Goal: Find contact information: Find contact information

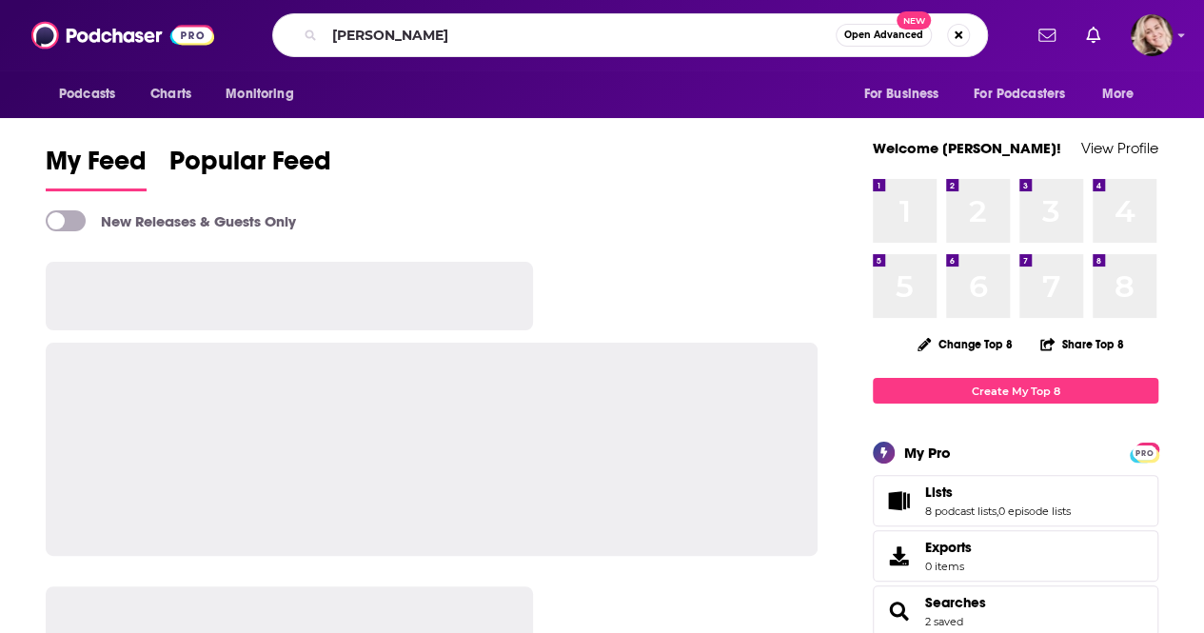
type input "[PERSON_NAME]"
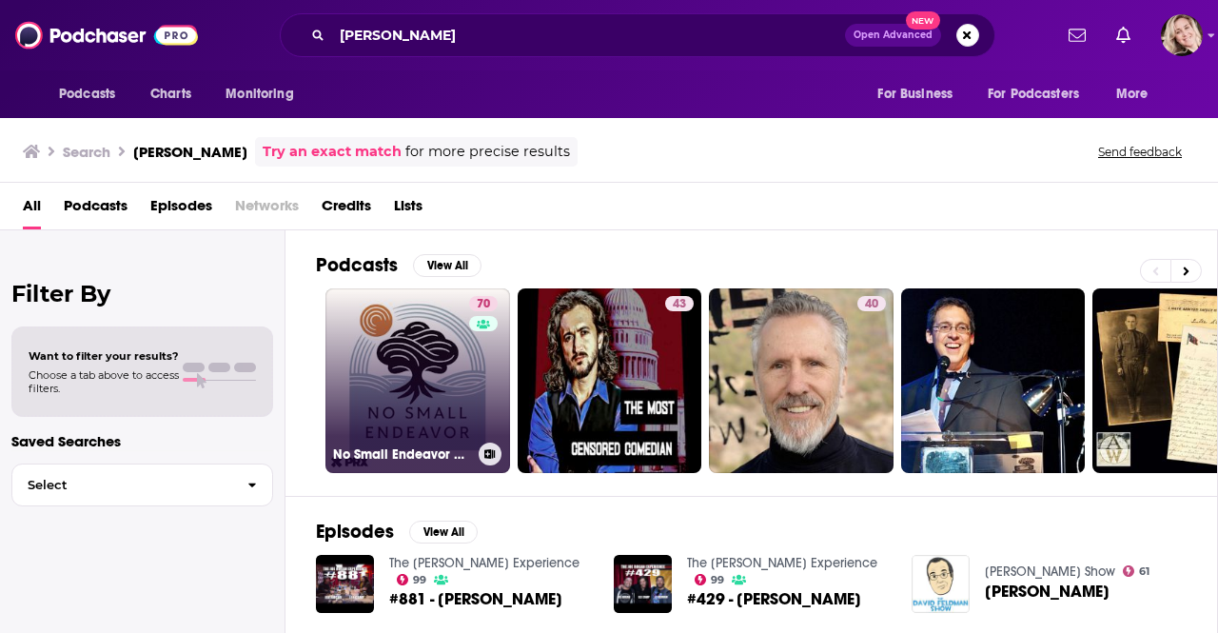
click at [436, 376] on link "70 No Small Endeavor with [PERSON_NAME]" at bounding box center [418, 380] width 185 height 185
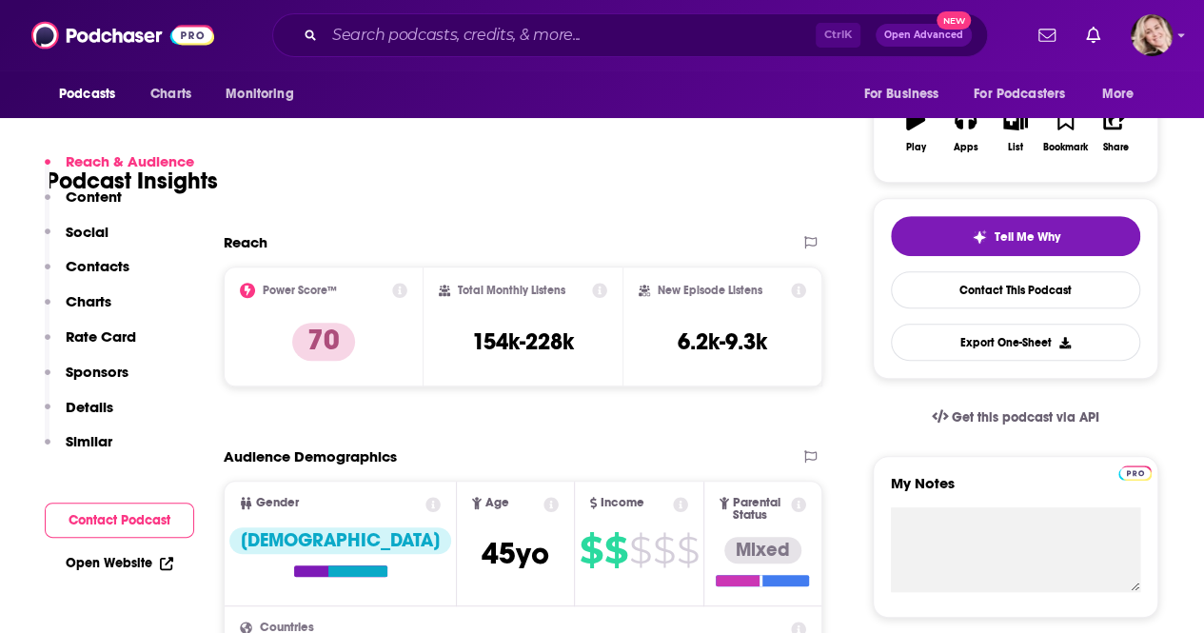
scroll to position [354, 0]
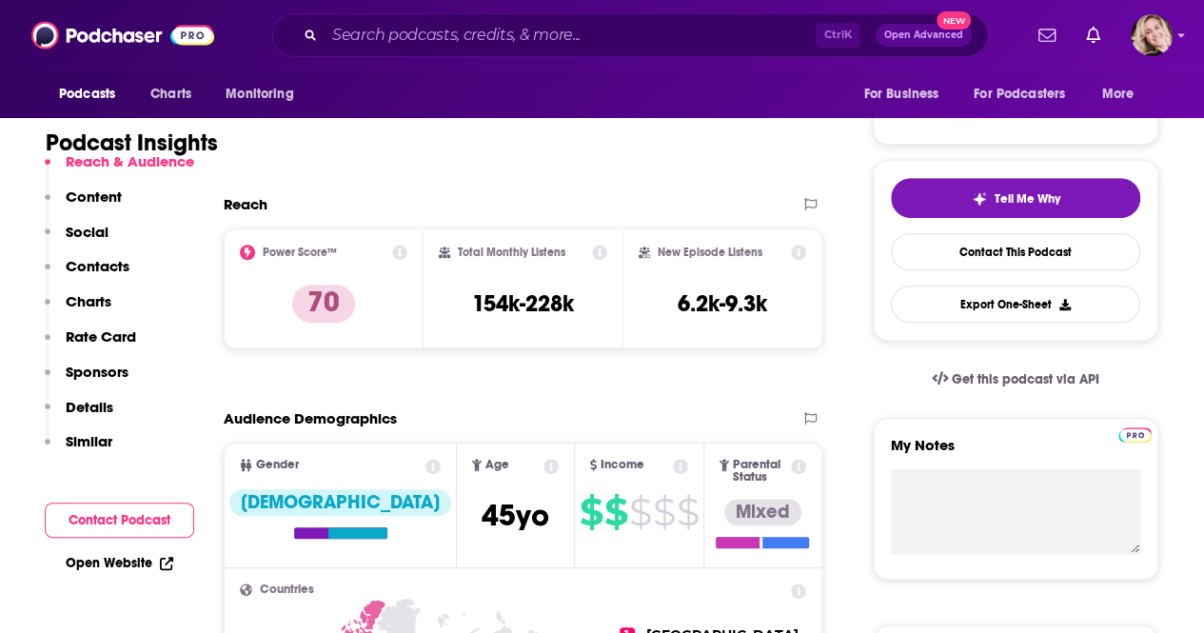
click at [94, 269] on p "Contacts" at bounding box center [98, 266] width 64 height 18
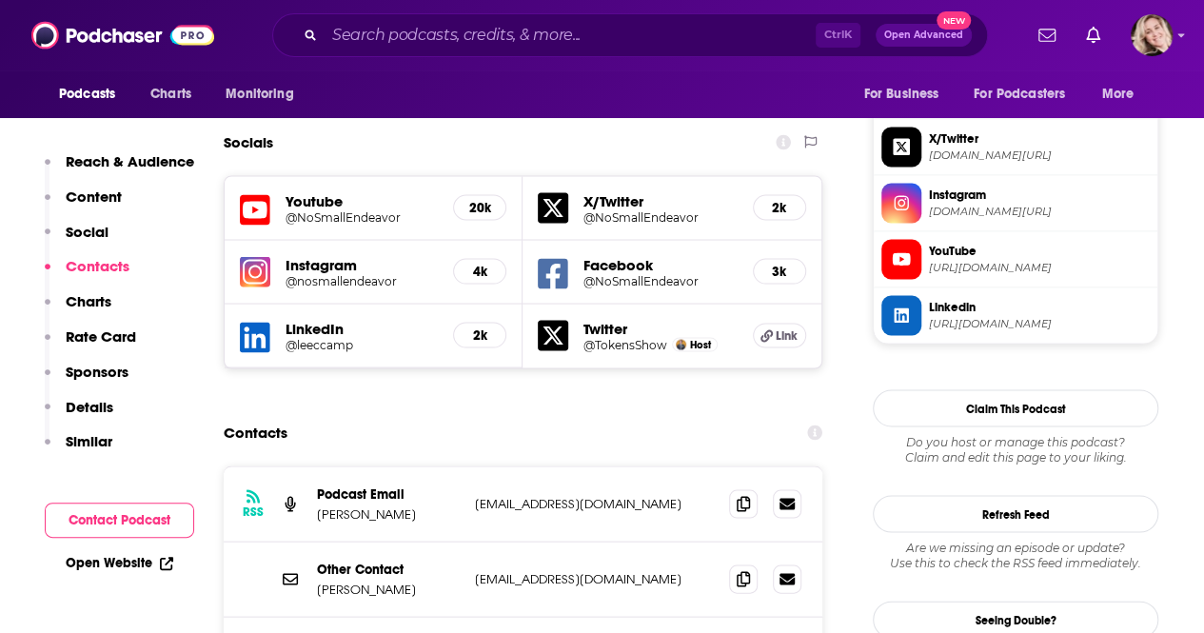
scroll to position [1677, 0]
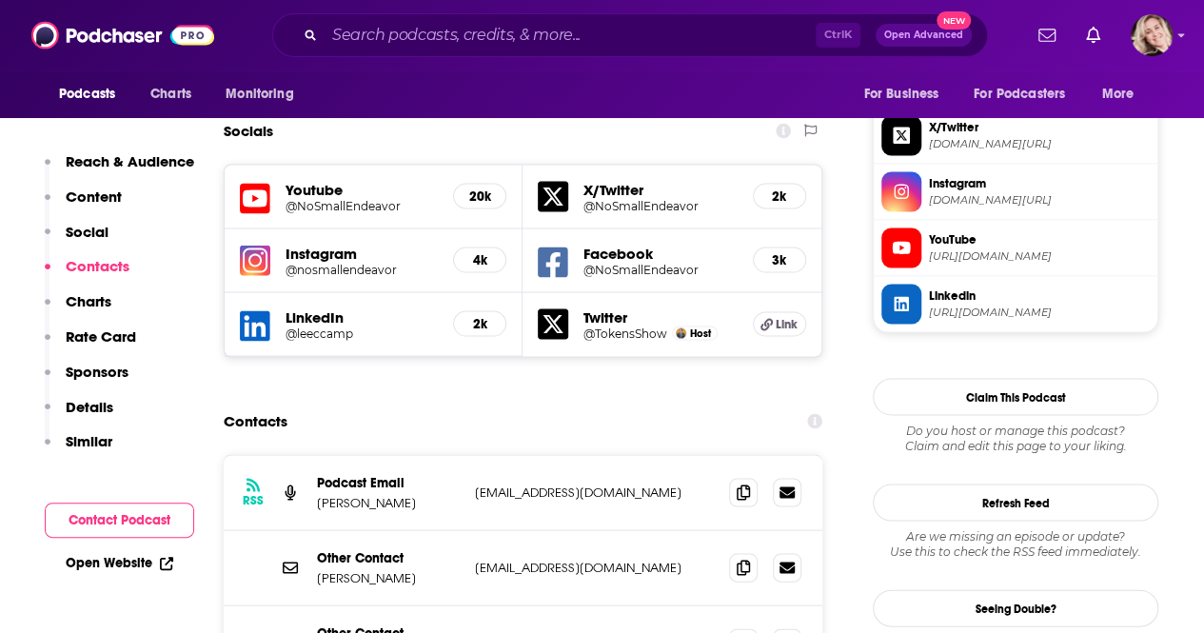
drag, startPoint x: 643, startPoint y: 502, endPoint x: 471, endPoint y: 503, distance: 172.3
click at [471, 605] on div "Other Contact No Small Endeavor with [PERSON_NAME] [EMAIL_ADDRESS][DOMAIN_NAME]…" at bounding box center [523, 642] width 599 height 75
copy p "[EMAIL_ADDRESS][DOMAIN_NAME]"
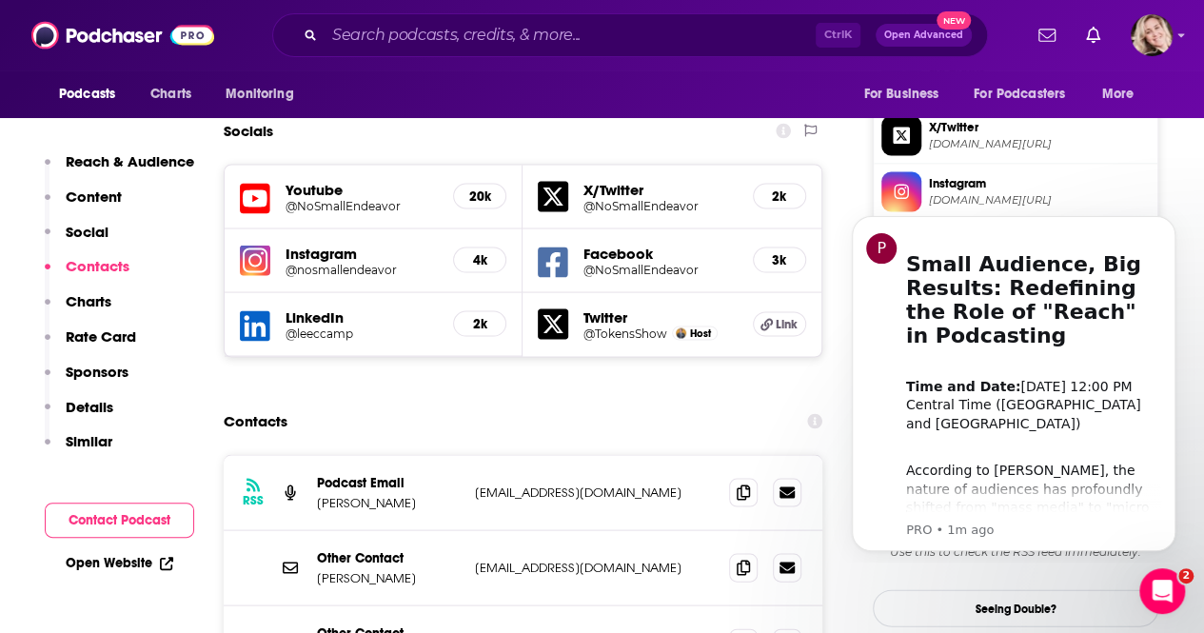
scroll to position [0, 0]
click at [562, 42] on input "Search podcasts, credits, & more..." at bounding box center [570, 35] width 491 height 30
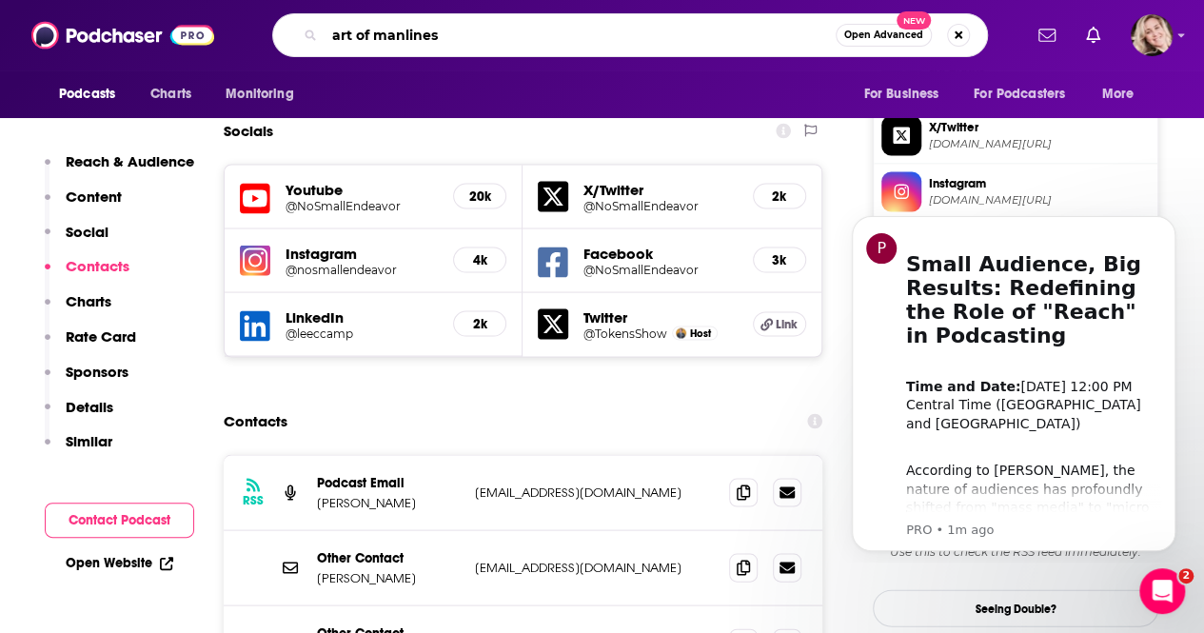
type input "art of manliness"
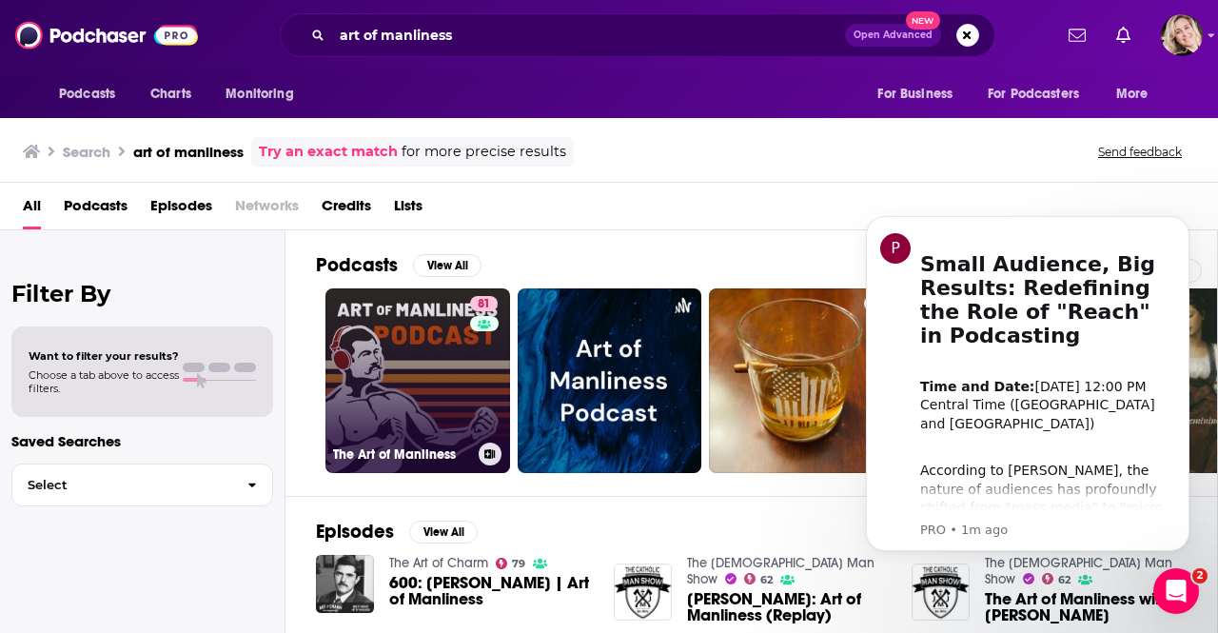
click at [431, 356] on link "81 The Art of Manliness" at bounding box center [418, 380] width 185 height 185
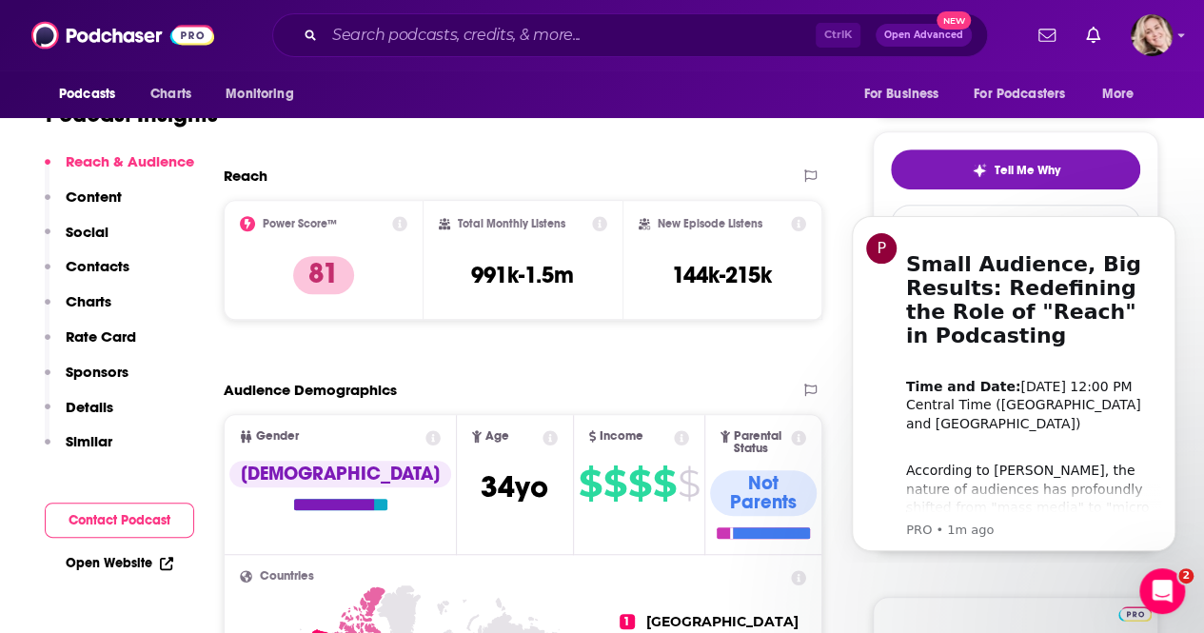
scroll to position [405, 0]
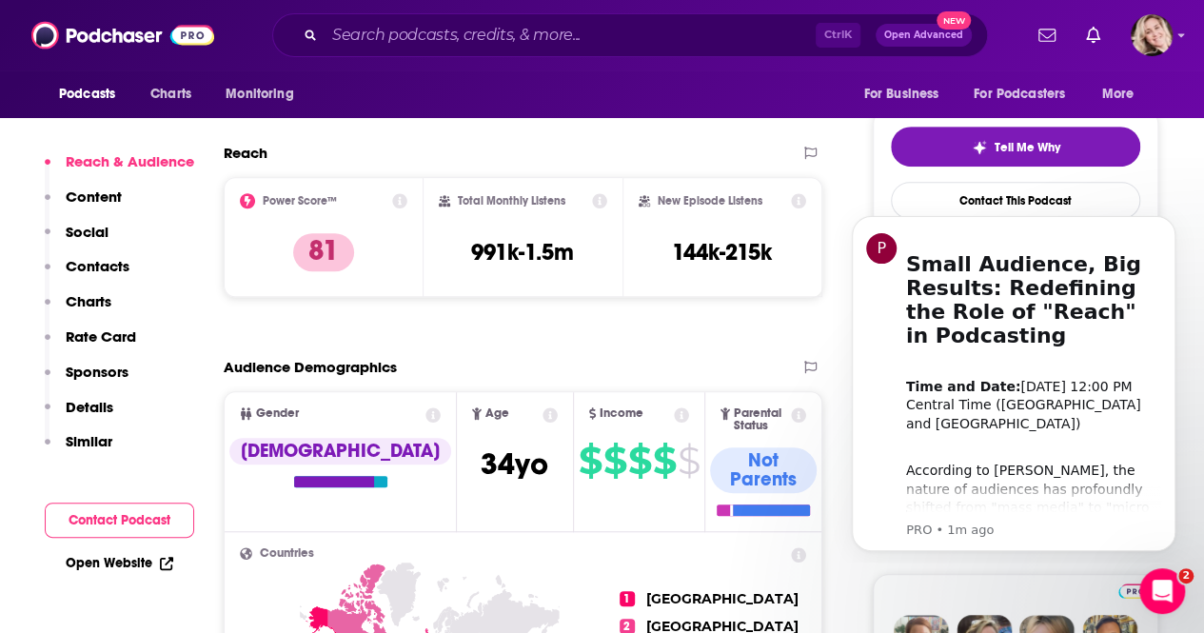
click at [89, 261] on p "Contacts" at bounding box center [98, 266] width 64 height 18
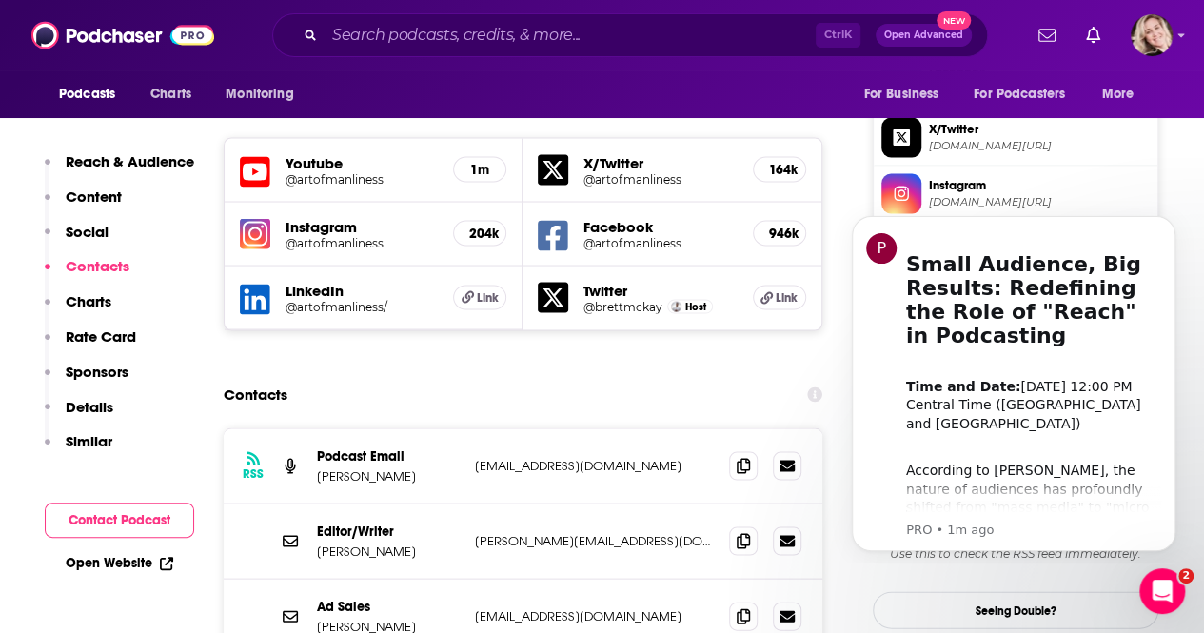
scroll to position [1677, 0]
